Goal: Information Seeking & Learning: Compare options

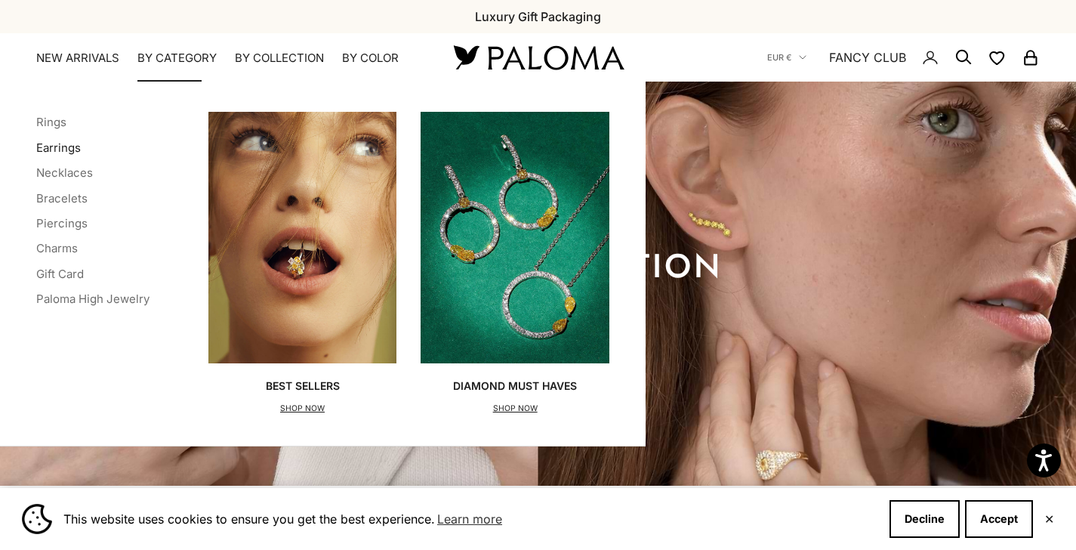
click at [69, 147] on link "Earrings" at bounding box center [58, 147] width 45 height 14
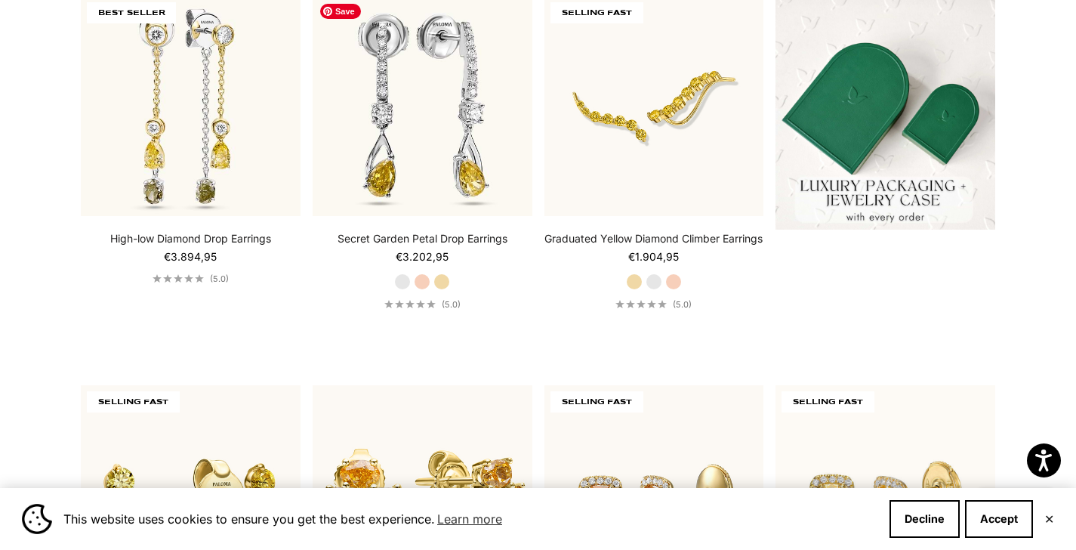
scroll to position [463, 0]
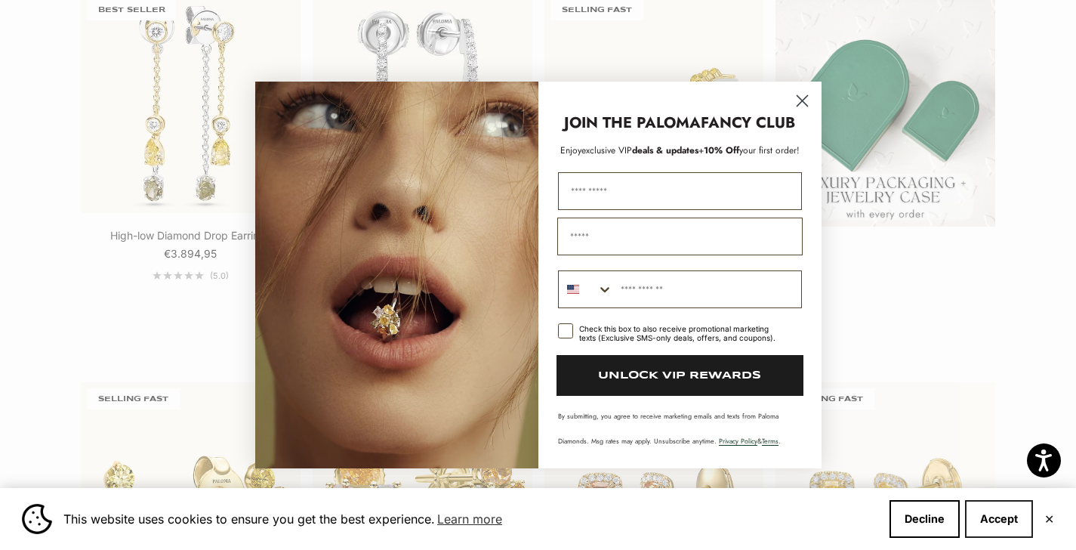
click at [993, 527] on button "Accept" at bounding box center [999, 519] width 68 height 38
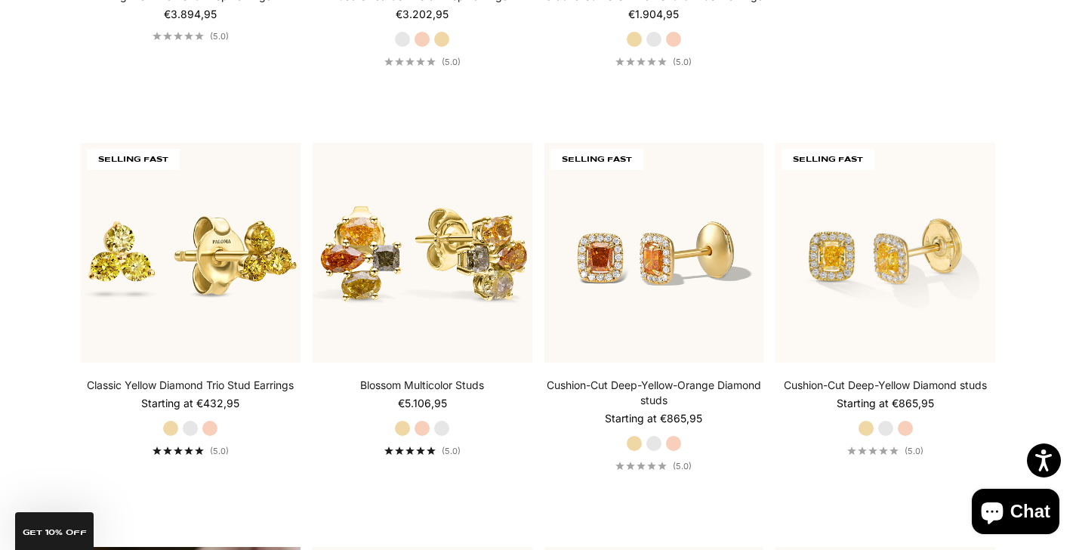
scroll to position [699, 0]
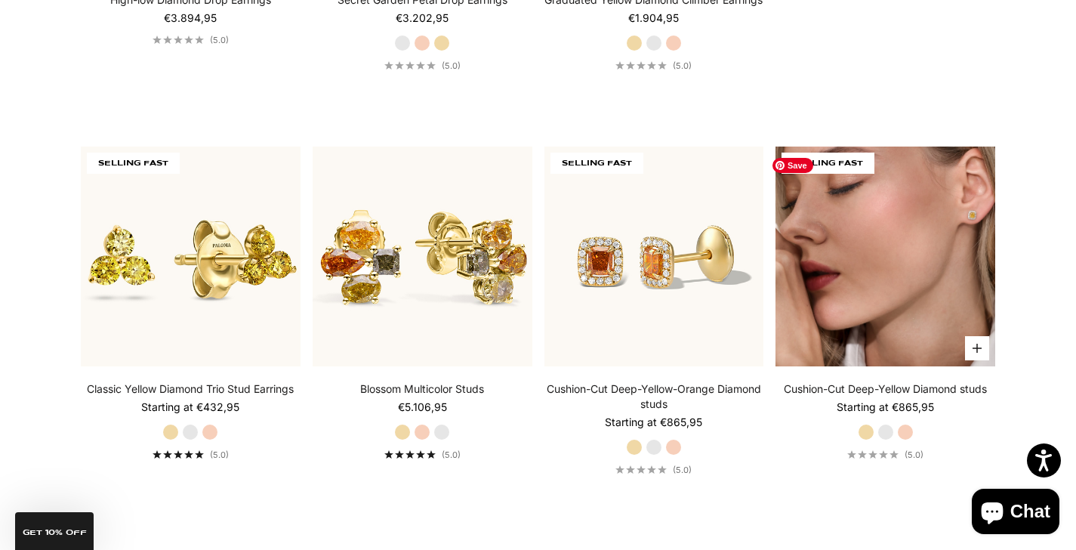
click at [855, 328] on img at bounding box center [886, 257] width 220 height 220
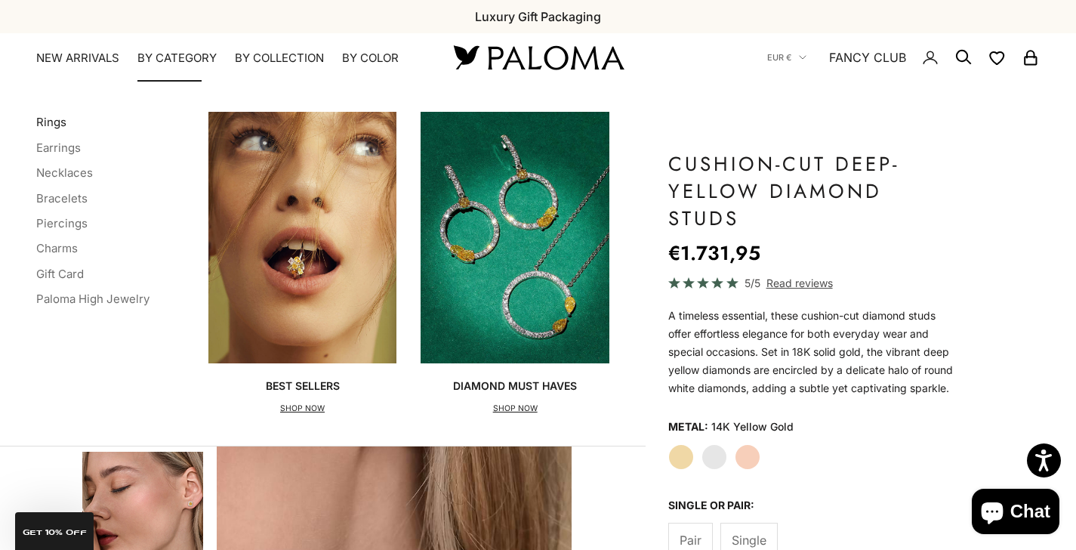
click at [62, 121] on link "Rings" at bounding box center [51, 122] width 30 height 14
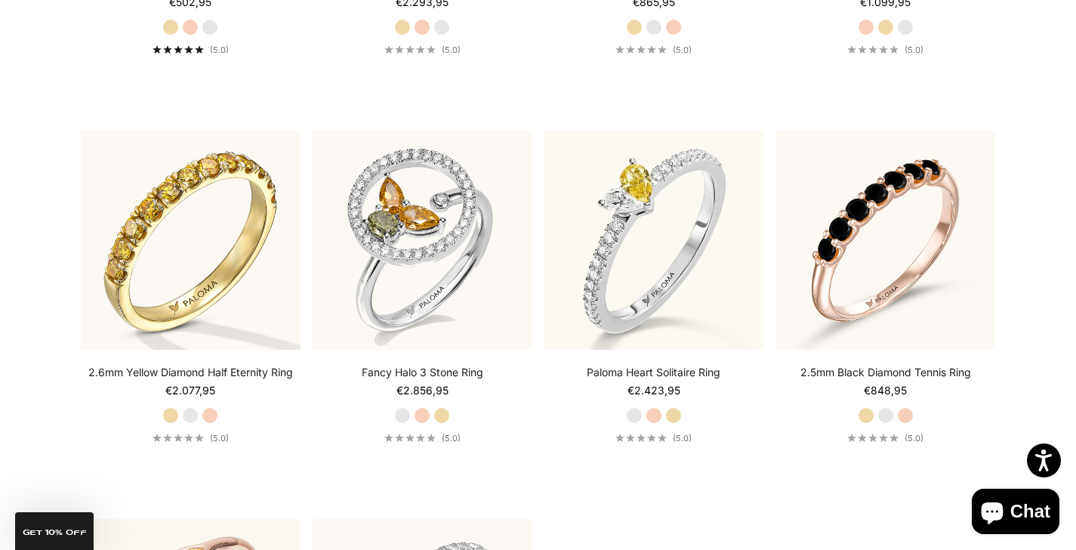
scroll to position [4218, 0]
